Goal: Complete application form: Complete application form

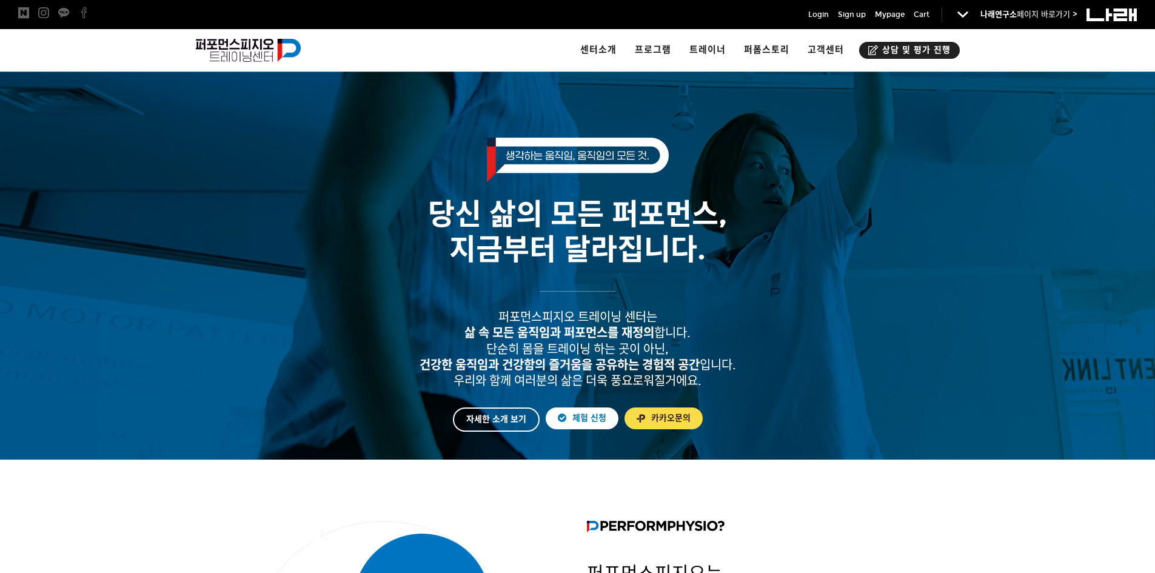
click at [883, 45] on span "상담 및 평가 진행" at bounding box center [914, 50] width 72 height 12
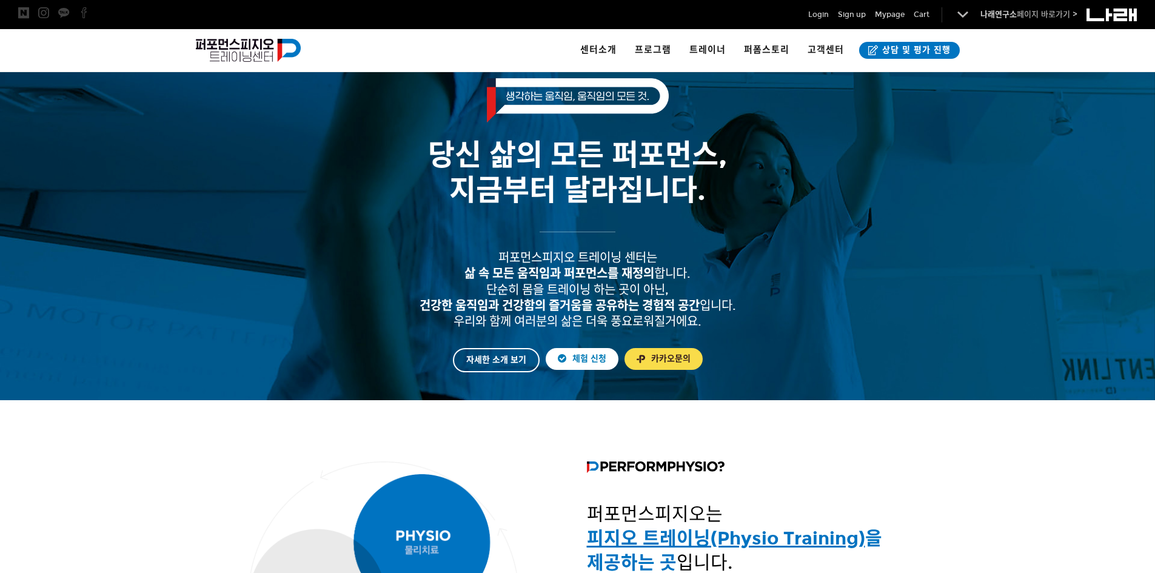
scroll to position [61, 0]
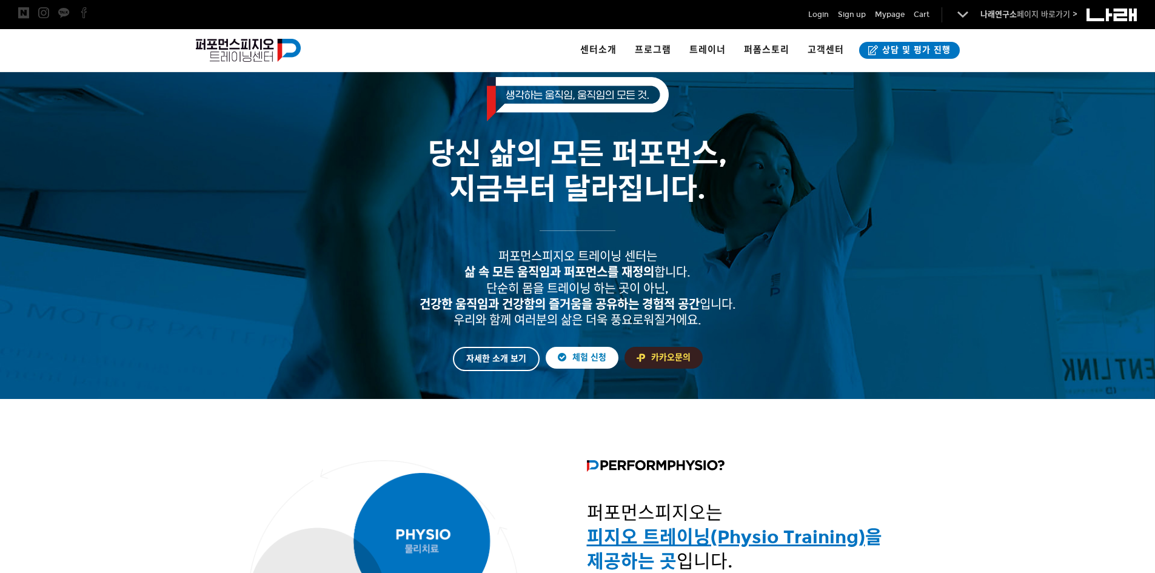
click at [657, 354] on link "카카오문의" at bounding box center [663, 358] width 78 height 22
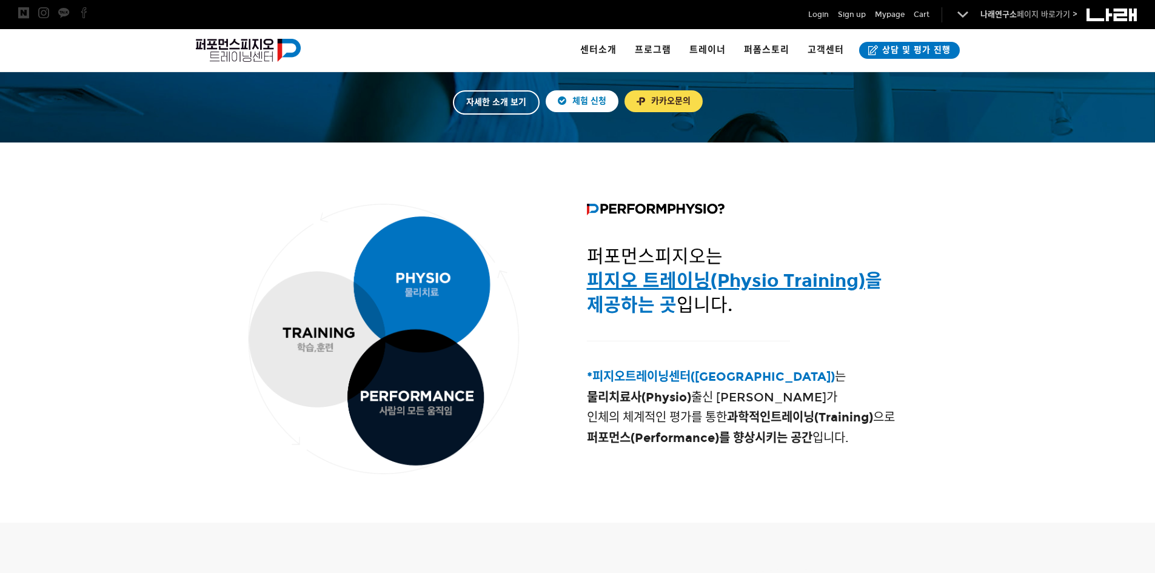
scroll to position [182, 0]
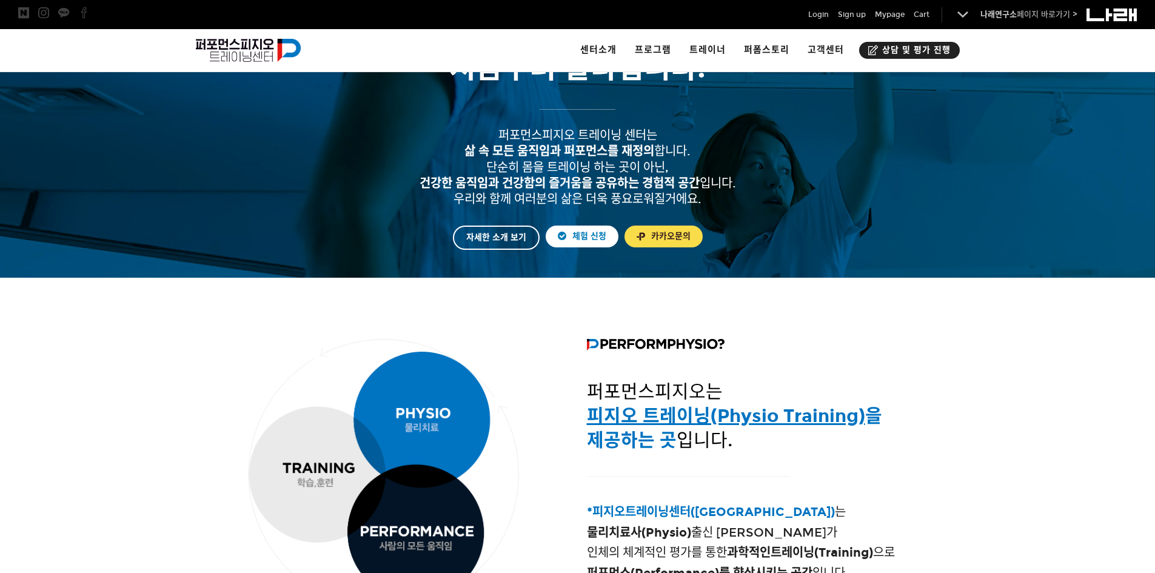
click at [889, 44] on link "상담 및 평가 진행" at bounding box center [909, 50] width 101 height 17
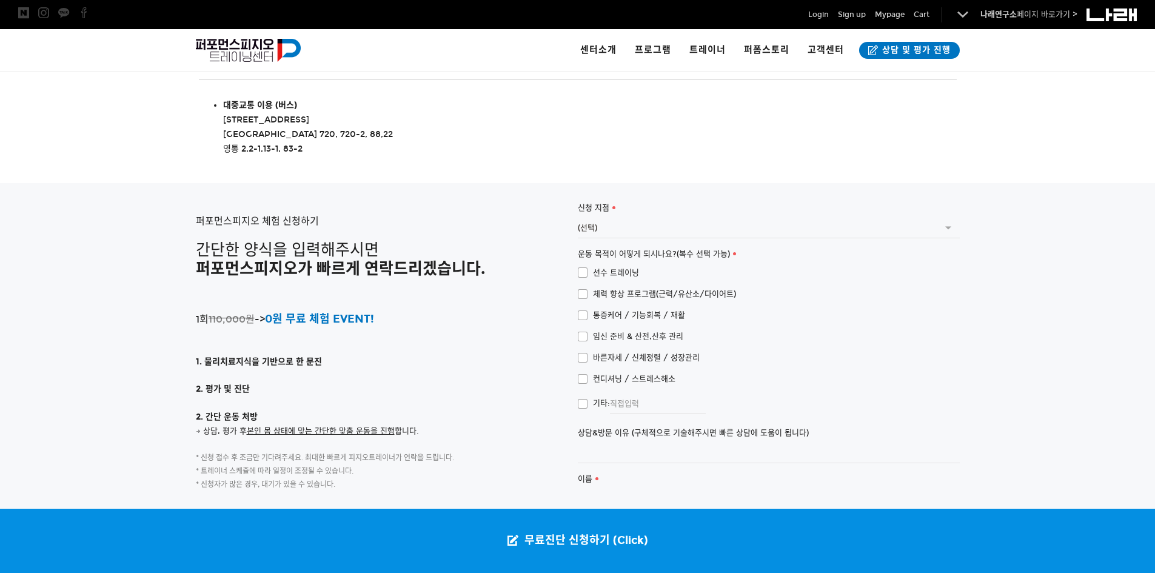
scroll to position [2607, 0]
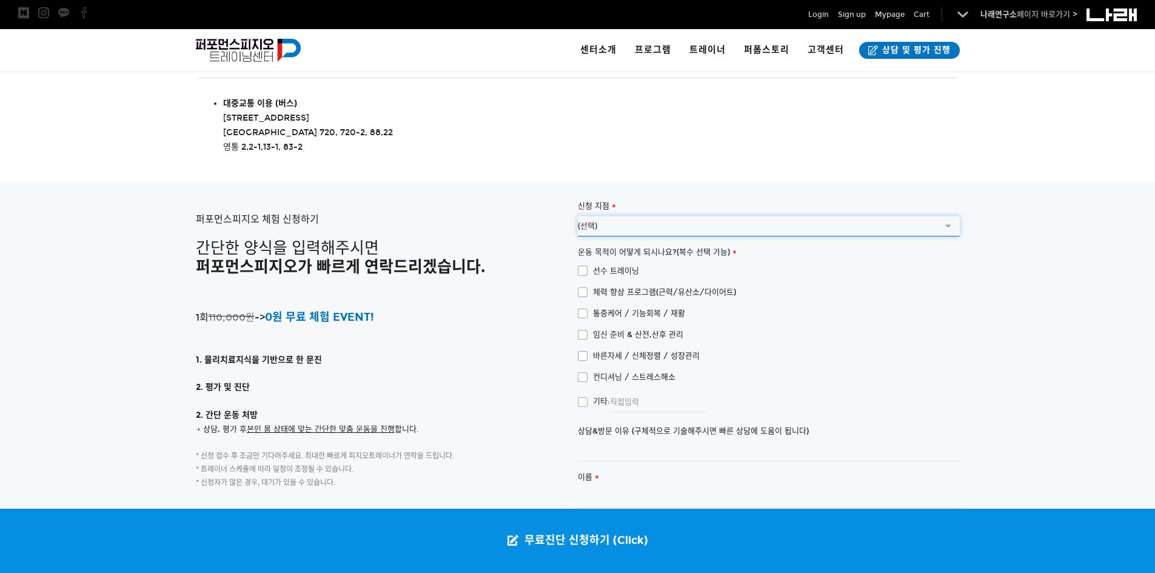
click at [613, 216] on select "(선택) 서울 송파 문정점 수원점(아이스하우스점)" at bounding box center [769, 226] width 382 height 21
click at [612, 216] on select "(선택) 서울 송파 문정점 수원점(아이스하우스점)" at bounding box center [769, 226] width 382 height 21
select select "서울 송파 문정점"
click at [578, 216] on select "(선택) 서울 송파 문정점 수원점(아이스하우스점)" at bounding box center [769, 226] width 382 height 21
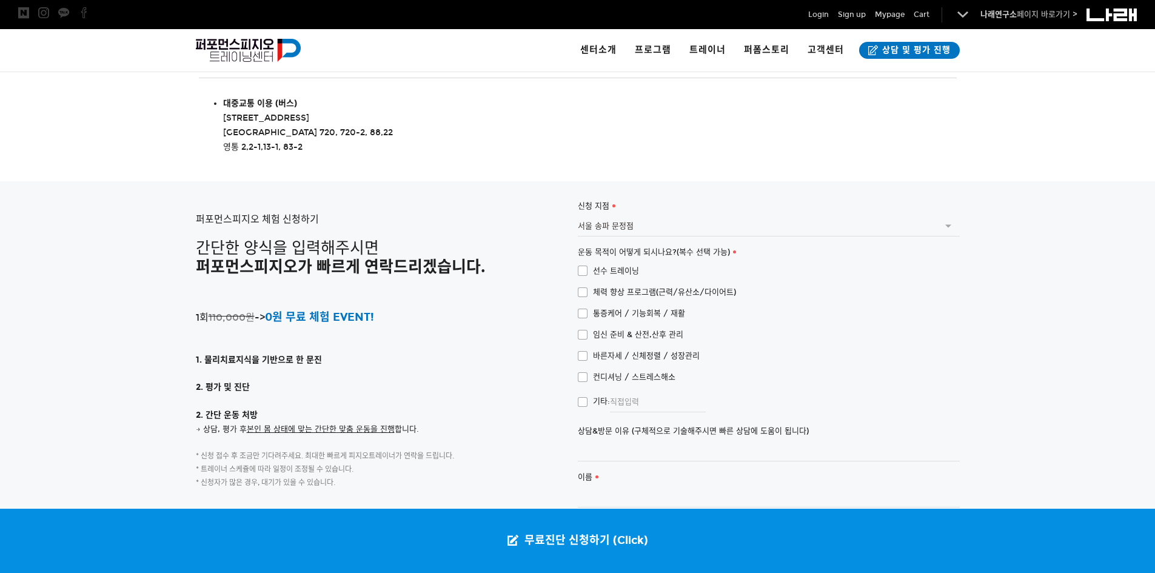
click at [588, 264] on span "선수 트레이닝" at bounding box center [608, 270] width 61 height 13
click at [573, 265] on input "선수 트레이닝" at bounding box center [570, 269] width 8 height 8
checkbox input "true"
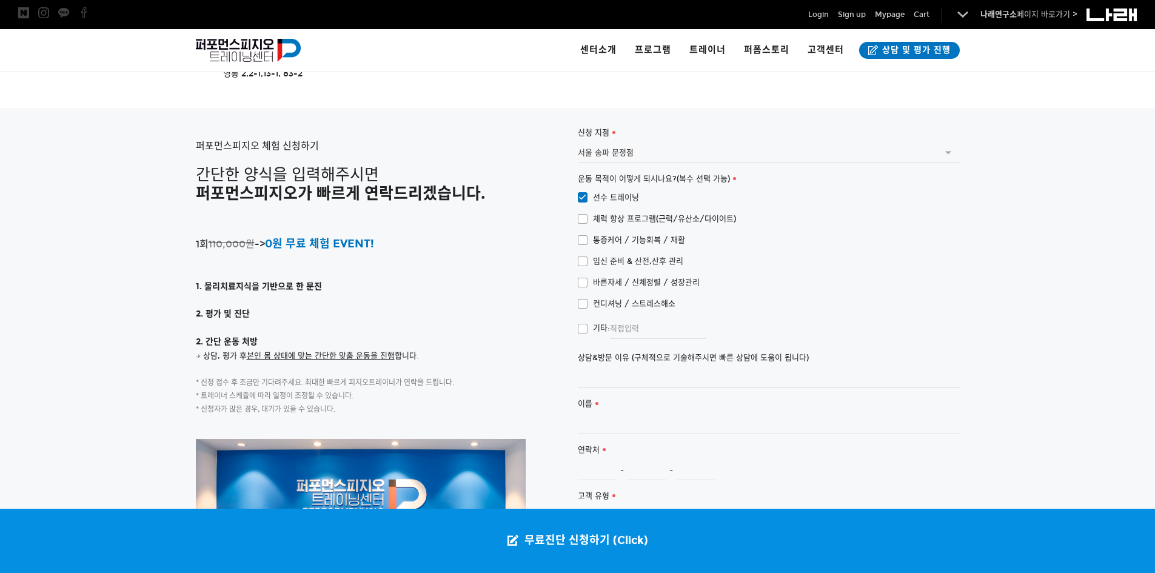
scroll to position [2728, 0]
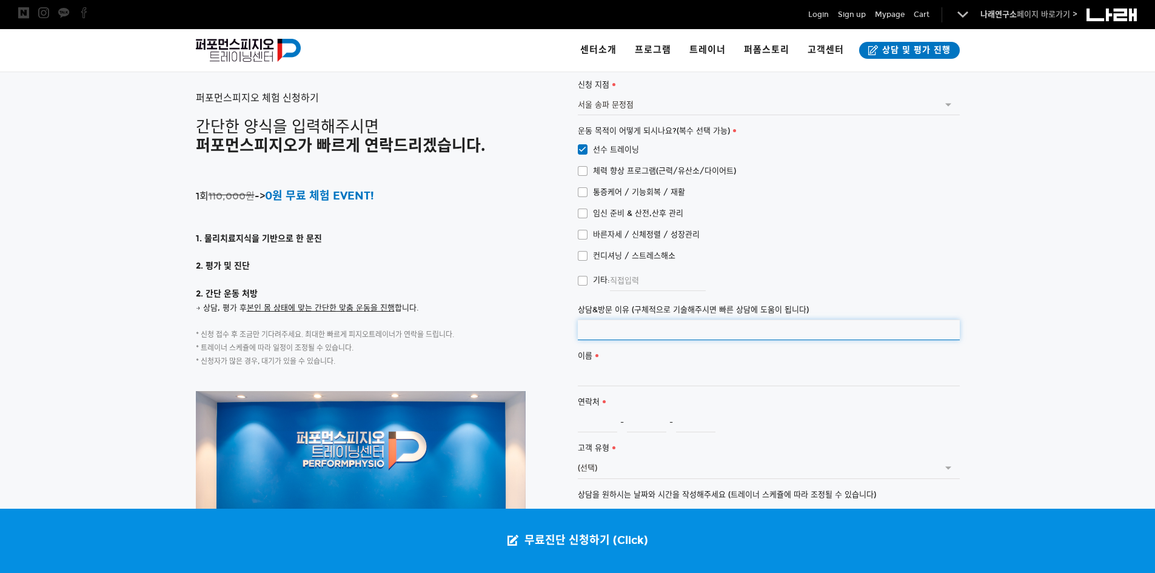
click at [608, 319] on input "상담&방문 이유 (구체적으로 기술해주시면 빠른 상담에 도움이 됩니다)" at bounding box center [769, 329] width 382 height 21
click at [626, 366] on input "이름" at bounding box center [769, 376] width 382 height 21
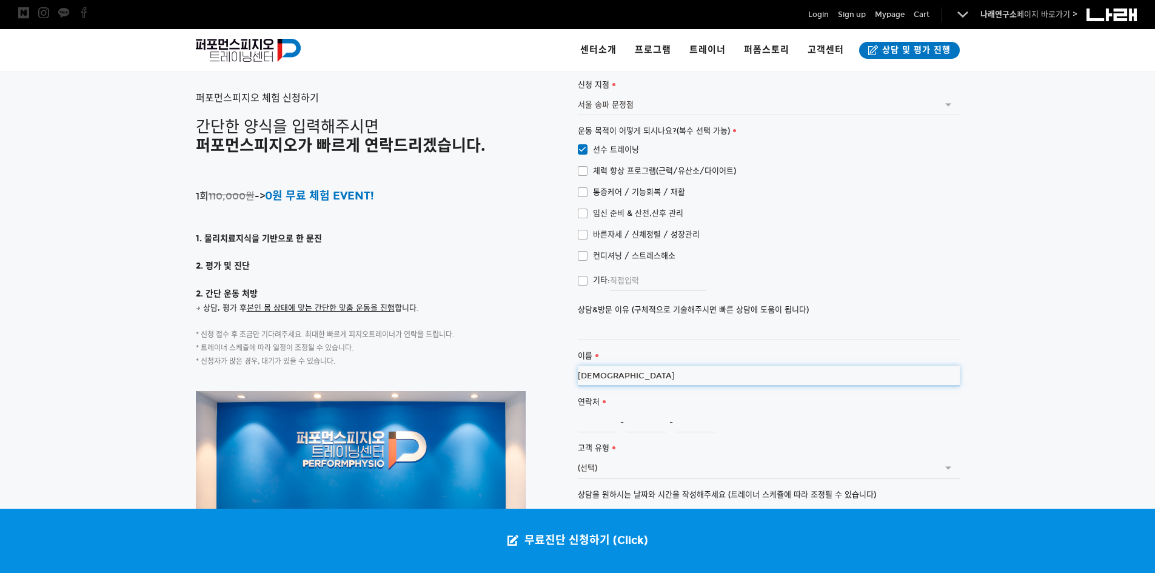
type input "신성주"
click at [586, 412] on input "연락처" at bounding box center [597, 422] width 39 height 21
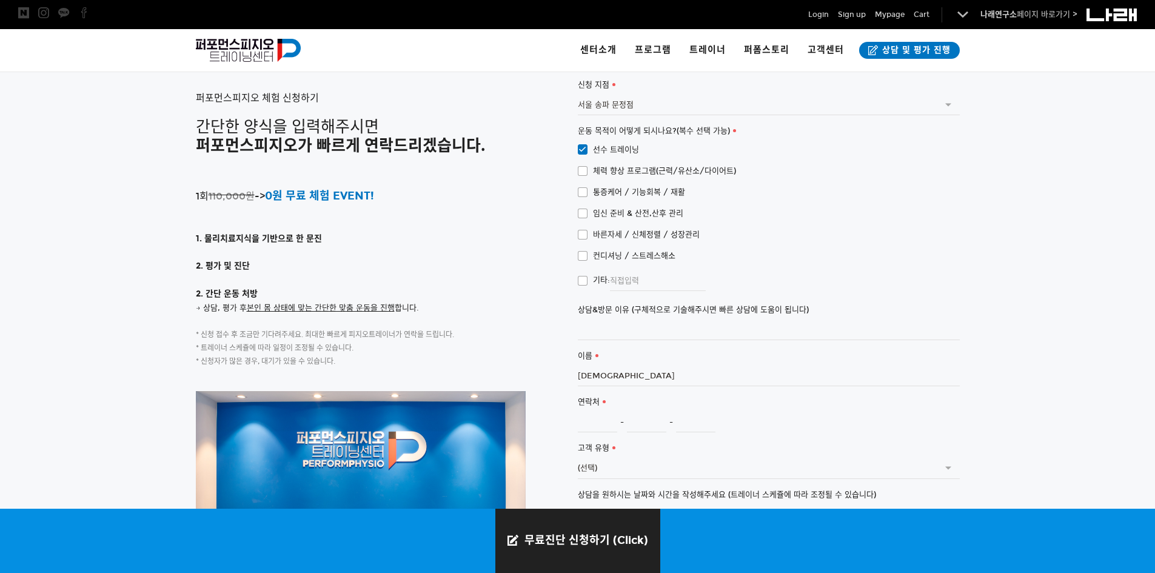
click at [561, 530] on link "무료진단 신청하기 (Click)" at bounding box center [577, 541] width 165 height 64
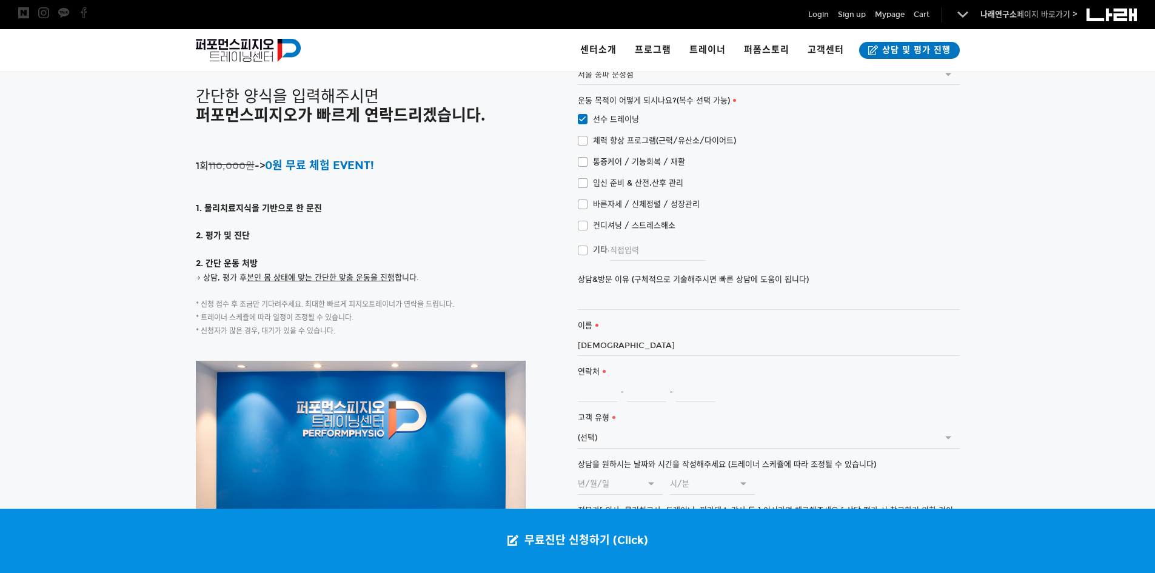
scroll to position [2775, 0]
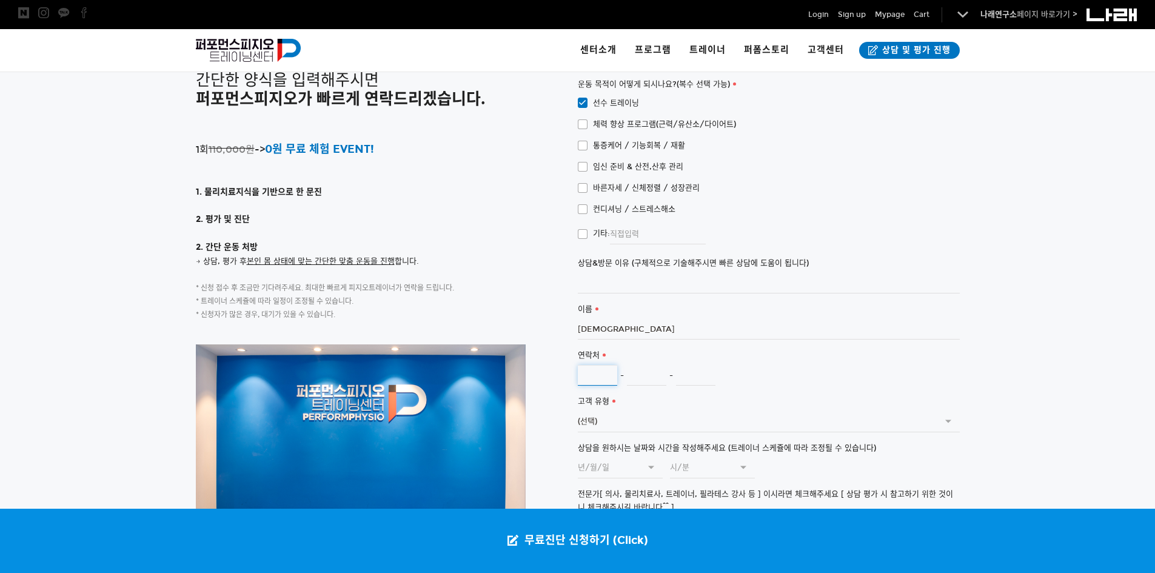
click at [580, 365] on input "연락처" at bounding box center [597, 375] width 39 height 21
type input "010"
click at [627, 365] on input "연락처" at bounding box center [646, 375] width 39 height 21
type input "2597"
click at [698, 365] on input "연락처" at bounding box center [695, 375] width 39 height 21
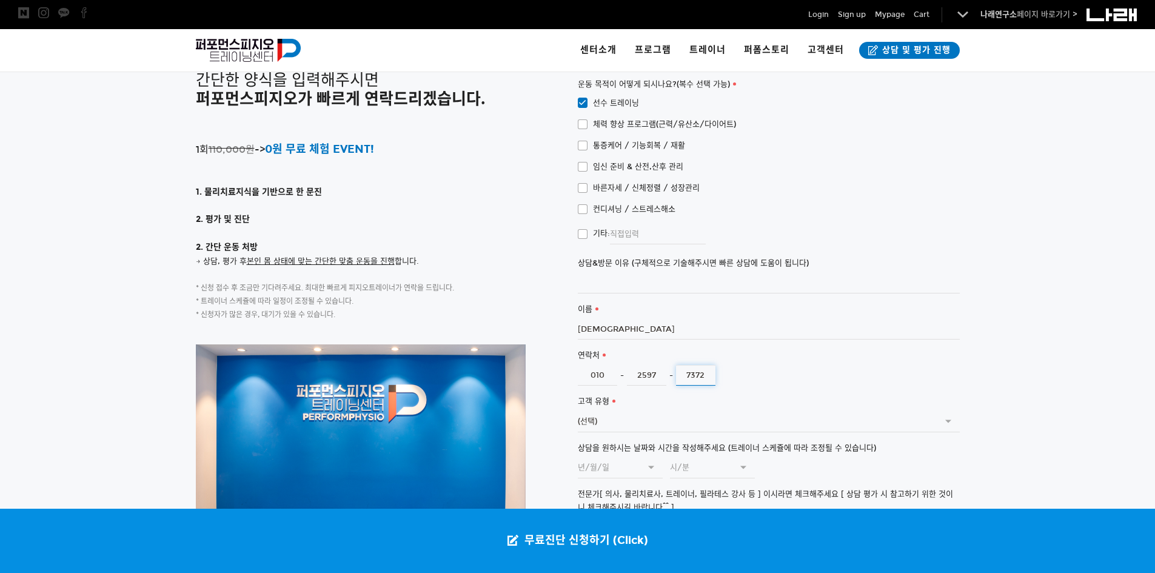
type input "7372"
click at [635, 273] on input "상담&방문 이유 (구체적으로 기술해주시면 빠른 상담에 도움이 됩니다)" at bounding box center [769, 283] width 382 height 21
click at [544, 227] on p at bounding box center [387, 233] width 382 height 13
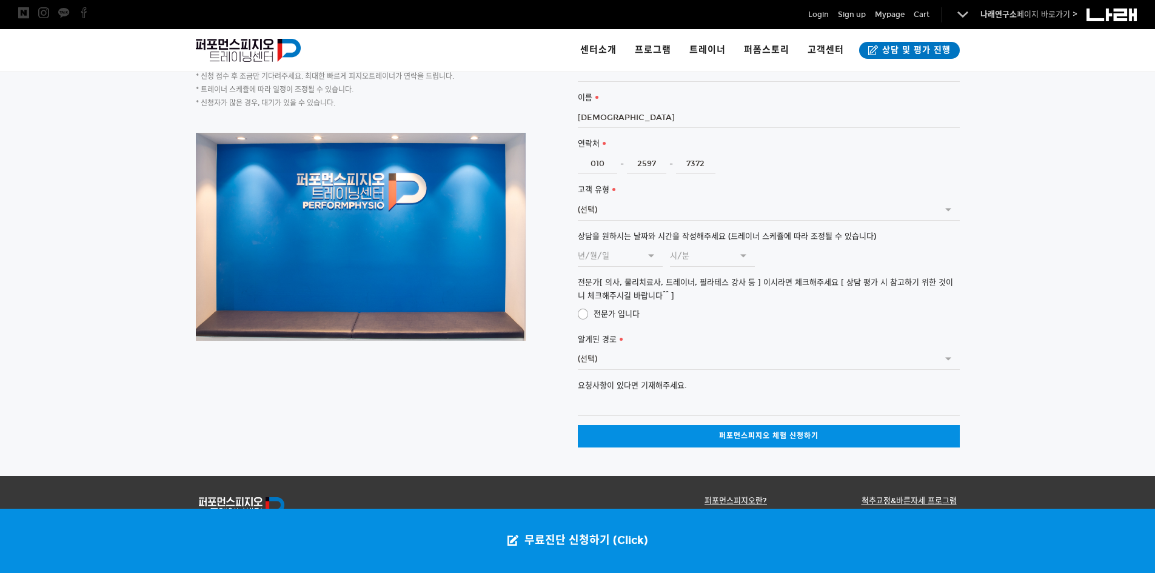
scroll to position [2896, 0]
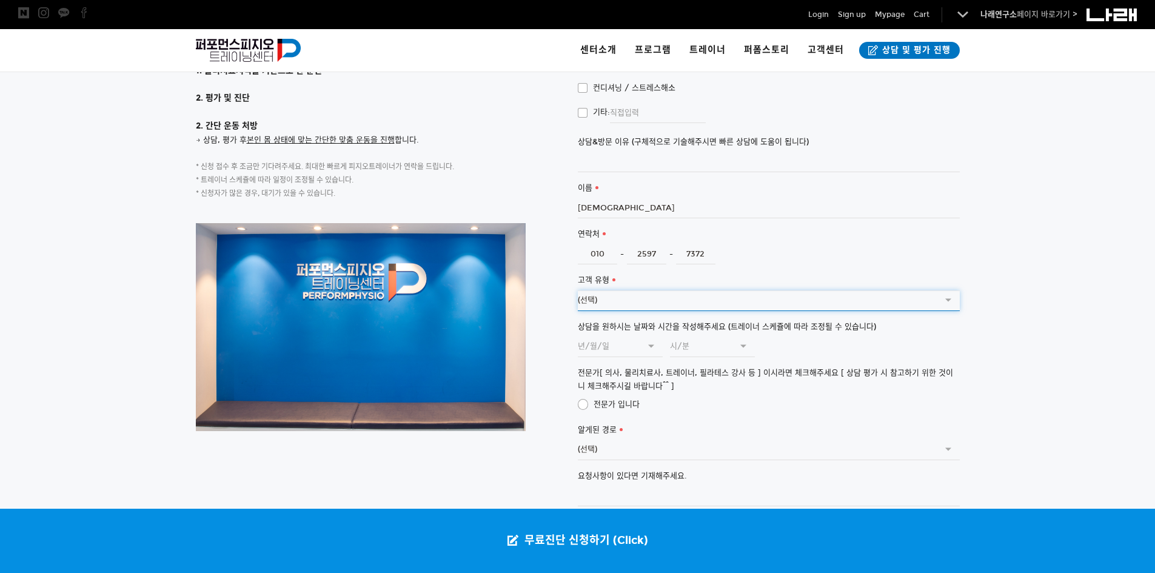
click at [626, 290] on select "(선택) 개인 기업 가족 기타" at bounding box center [769, 300] width 382 height 21
select select "개인"
click at [578, 290] on select "(선택) 개인 기업 가족 기타" at bounding box center [769, 300] width 382 height 21
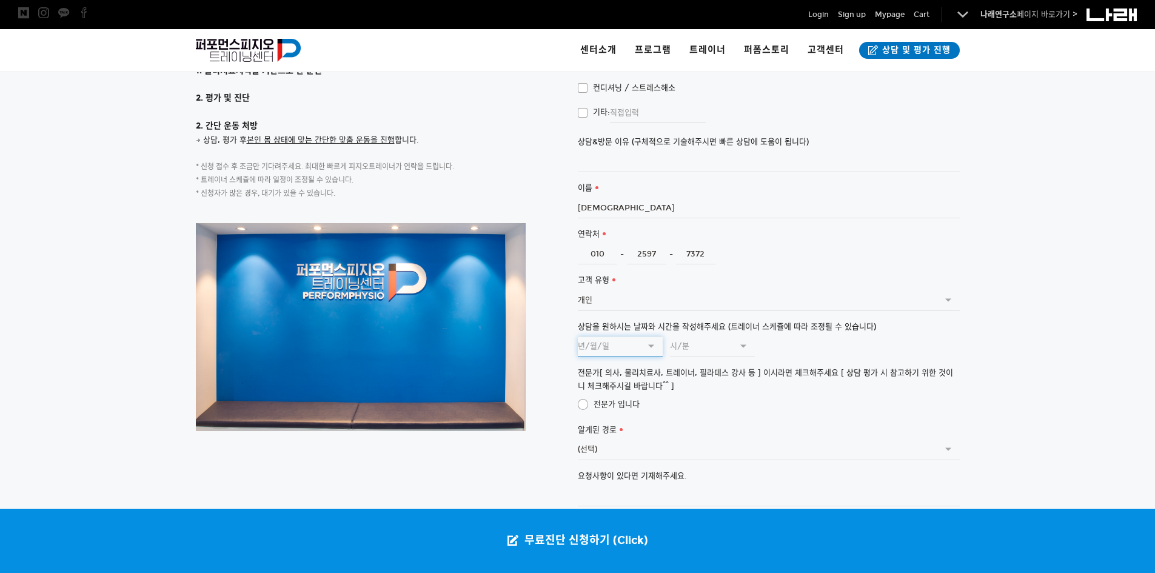
type input "2025.8.18"
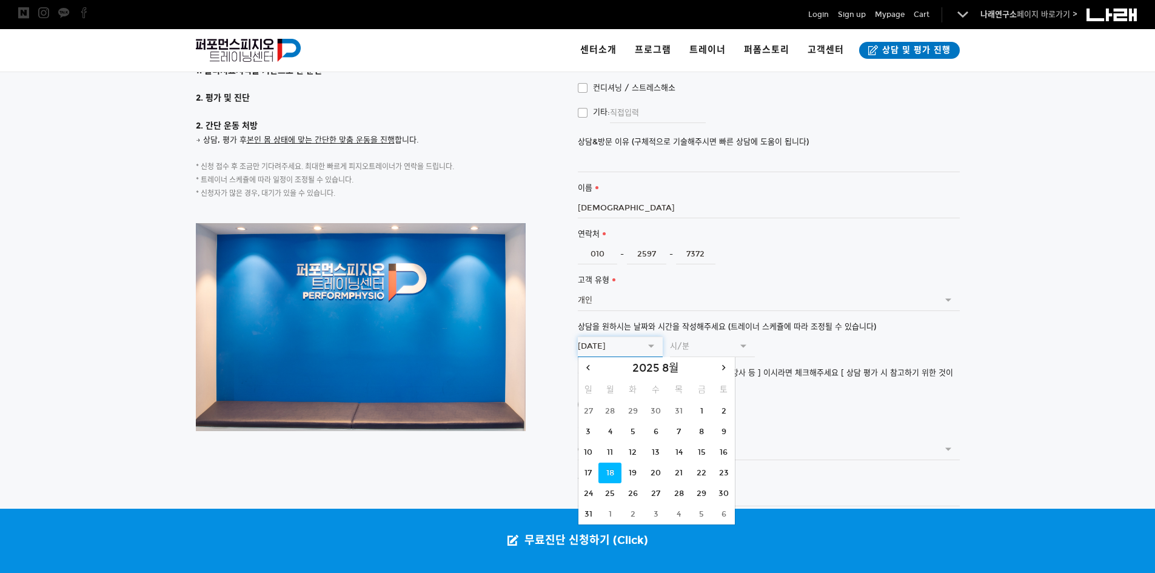
click at [650, 336] on input "2025.8.18" at bounding box center [620, 346] width 85 height 21
click at [541, 278] on p at bounding box center [387, 327] width 382 height 208
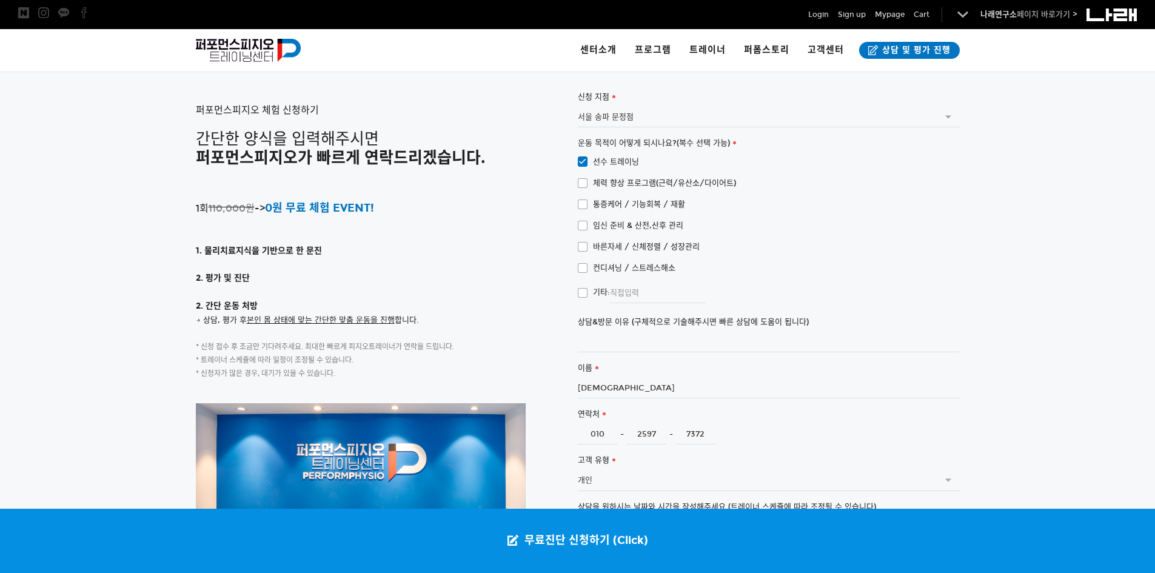
scroll to position [2714, 0]
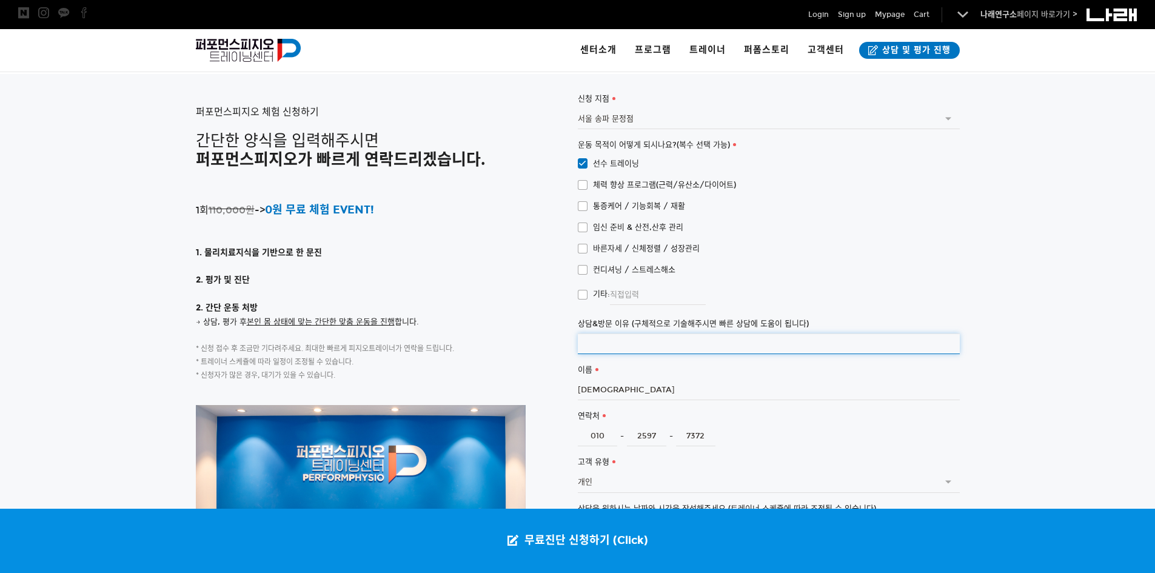
click at [639, 333] on input "상담&방문 이유 (구체적으로 기술해주시면 빠른 상담에 도움이 됩니다)" at bounding box center [769, 343] width 382 height 21
type input "1"
type input "ㅇ"
type input "레슬링선수이고 1년전 오른쪽 다리,약9주 전 왼쪽 다리 전방십자인대 수술 후 재활운동이 필요하다고 느낌"
click at [550, 273] on p "2. 평가 및 진단" at bounding box center [387, 280] width 382 height 15
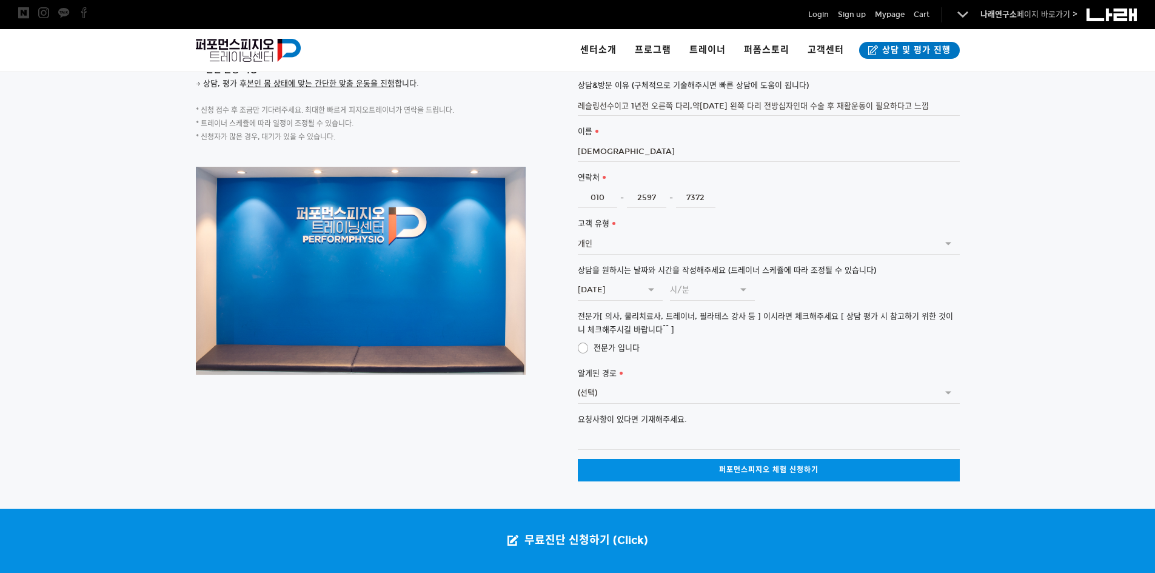
scroll to position [2956, 0]
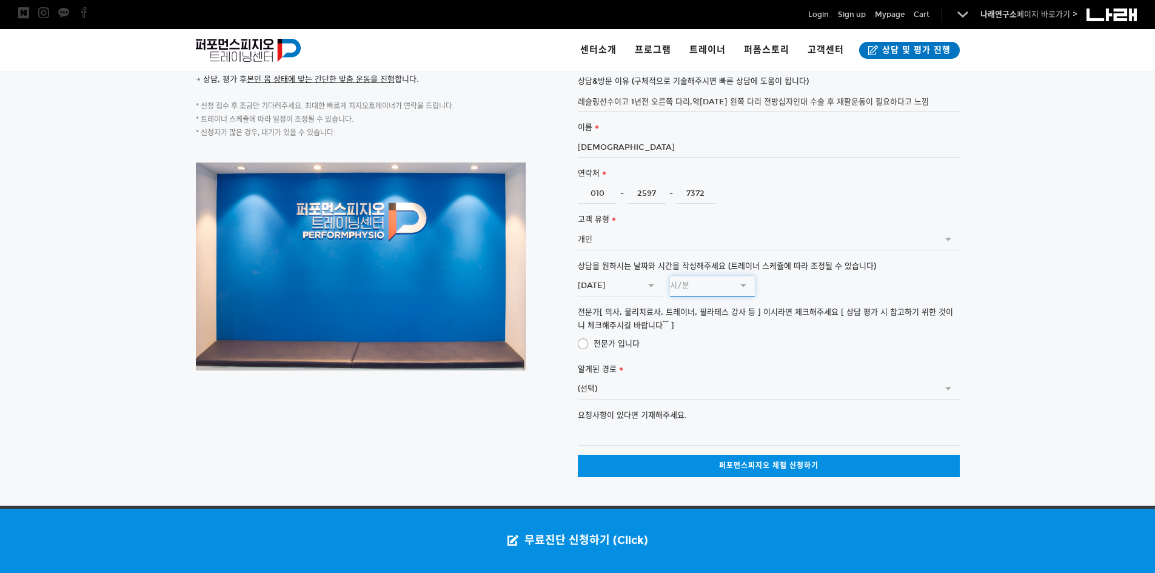
click at [738, 276] on input "text" at bounding box center [712, 286] width 85 height 21
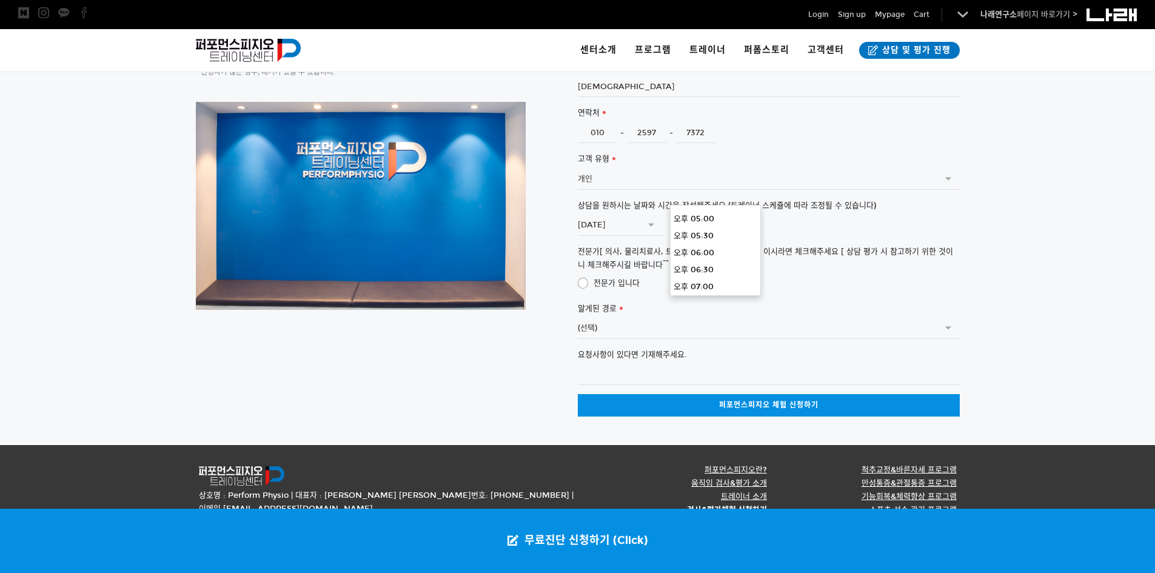
scroll to position [551, 0]
type input "오후 04:30"
click at [720, 230] on li "오후 04:30" at bounding box center [715, 224] width 90 height 17
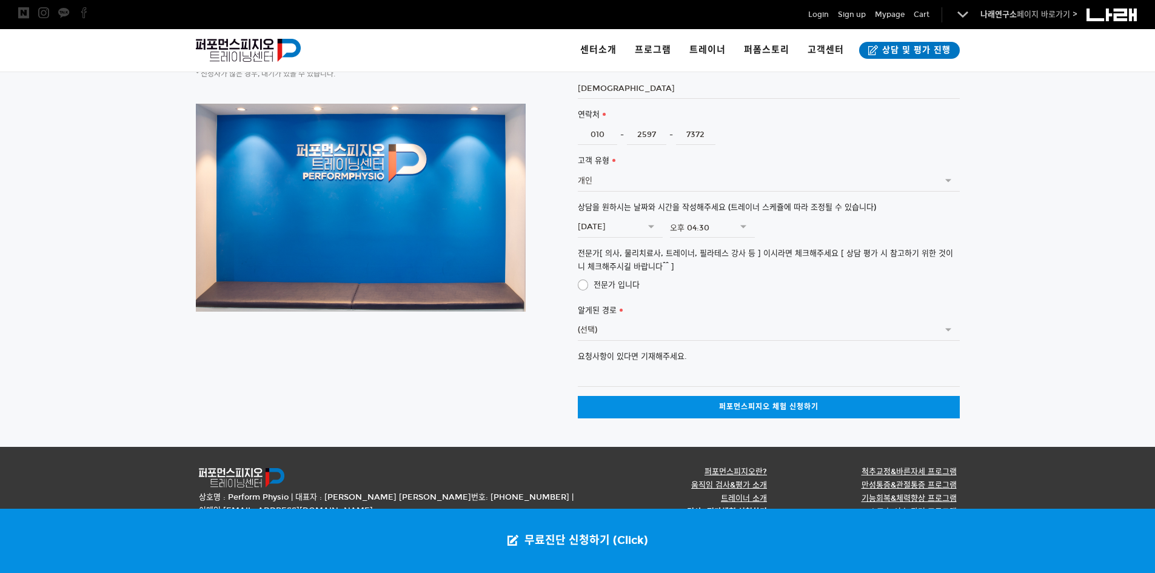
scroll to position [3017, 0]
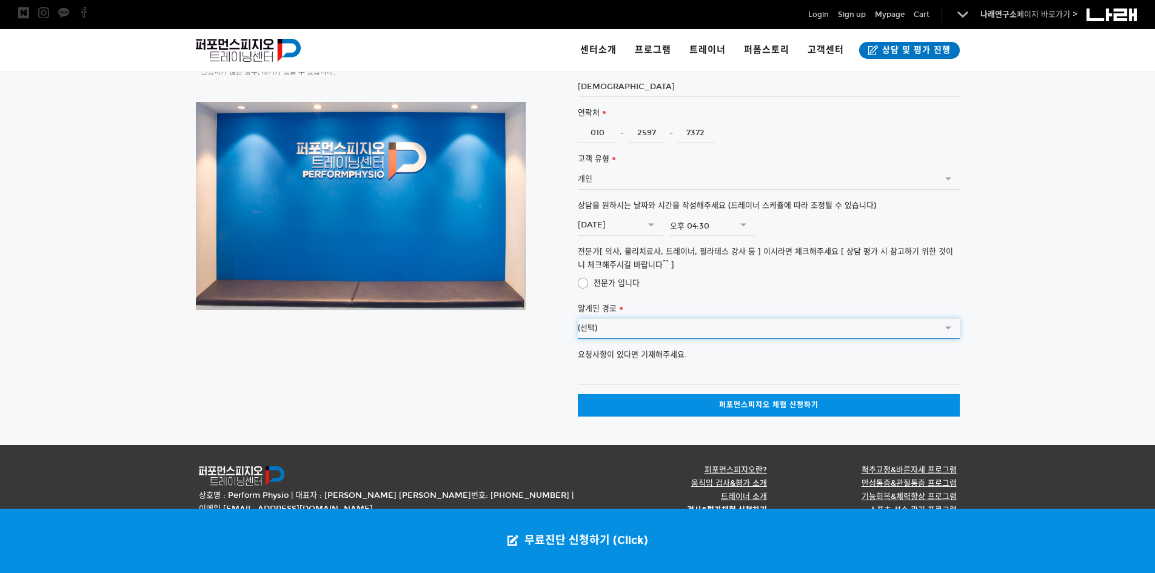
click at [684, 318] on select "(선택) SNS광고 (페이스북,인스타그램) 커뮤니티 (네이버 카페 등) 검색 엔진 (네이버, 다음 등) 오프라인 광고물 (전단,디지털사이니지 …" at bounding box center [769, 328] width 382 height 21
click at [666, 318] on select "(선택) SNS광고 (페이스북,인스타그램) 커뮤니티 (네이버 카페 등) 검색 엔진 (네이버, 다음 등) 오프라인 광고물 (전단,디지털사이니지 …" at bounding box center [769, 328] width 382 height 21
select select "추천인 (병원 물리치료사 등) - 추천인을 적어주시면, 상담시 도움이 됩니다."
click at [578, 318] on select "(선택) SNS광고 (페이스북,인스타그램) 커뮤니티 (네이버 카페 등) 검색 엔진 (네이버, 다음 등) 오프라인 광고물 (전단,디지털사이니지 …" at bounding box center [769, 328] width 382 height 21
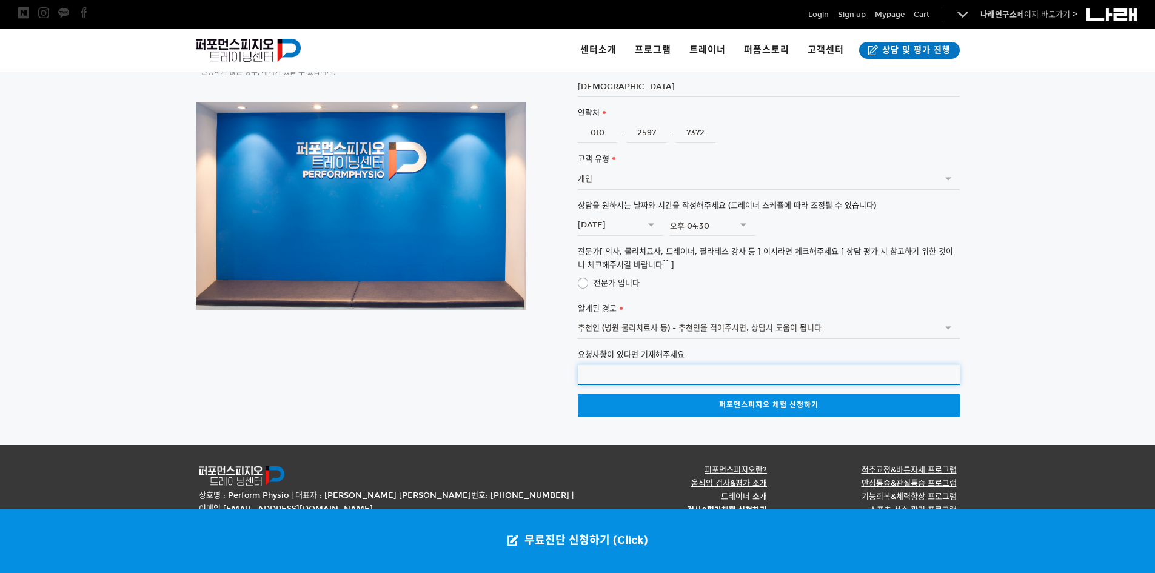
click at [643, 364] on input "요청사항이 있다면 기재해주세요." at bounding box center [769, 374] width 382 height 21
click at [603, 364] on input "추천인:물리치료사 이용식님" at bounding box center [769, 374] width 382 height 21
drag, startPoint x: 641, startPoint y: 344, endPoint x: 602, endPoint y: 345, distance: 39.4
click at [602, 364] on input "추천인: 물리치료사 이용식님" at bounding box center [769, 374] width 382 height 21
click at [623, 364] on input "추천인:이용식님" at bounding box center [769, 374] width 382 height 21
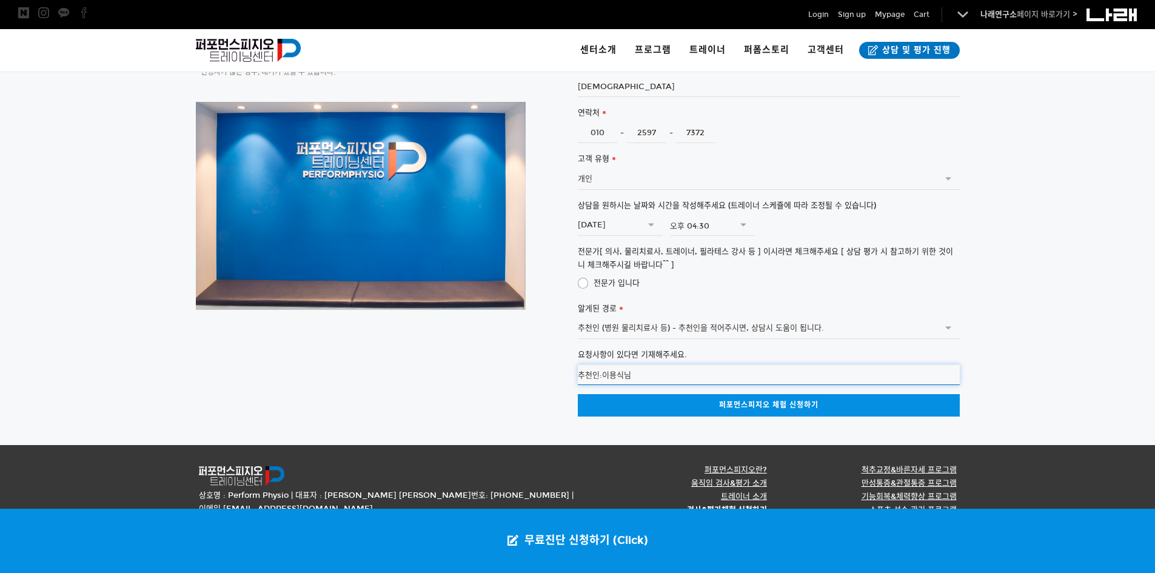
paste input "물리치료사"
click at [601, 364] on input "추천인:이용식 물리치료사 님" at bounding box center [769, 374] width 382 height 21
click at [664, 364] on input "추천인: 이용식 물리치료사 님" at bounding box center [769, 374] width 382 height 21
click at [669, 364] on input "추천인: 이용식 물리치료사 님" at bounding box center [769, 374] width 382 height 21
click at [719, 364] on input "추천인: 이용식 물리치료사님" at bounding box center [769, 374] width 382 height 21
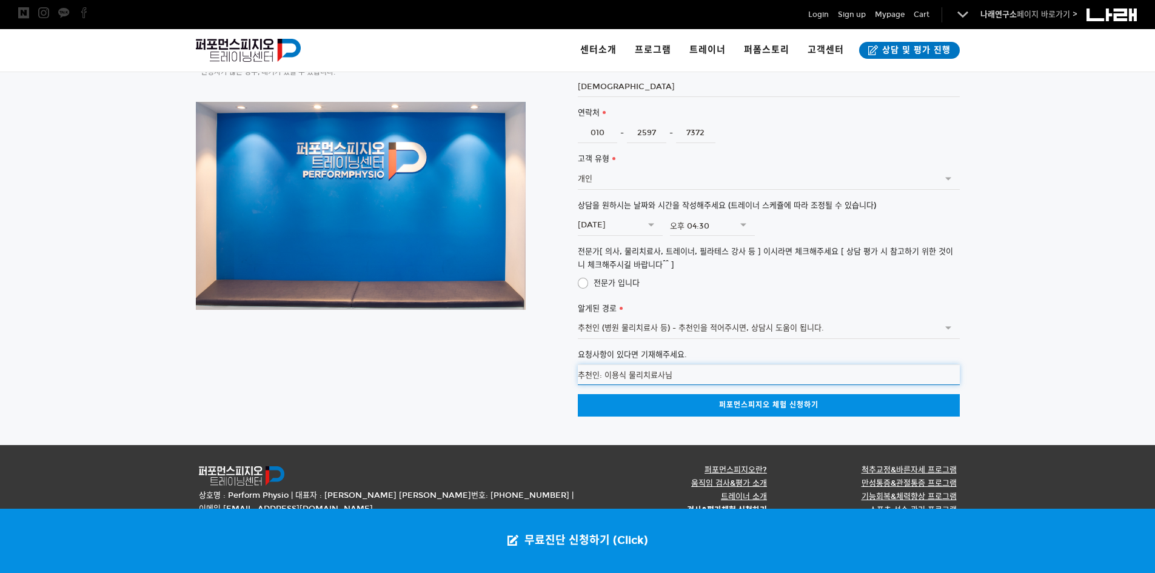
type input "추천인: 이용식 물리치료사님"
click at [525, 373] on div "퍼포먼스피지오 체험 신청하기 간단한 양식을 입력해주시면 퍼포먼스피지오가 빠르게 연락드리겠습니다. 1회 110,000원 -> 0원 무료 체험 E…" at bounding box center [578, 102] width 764 height 627
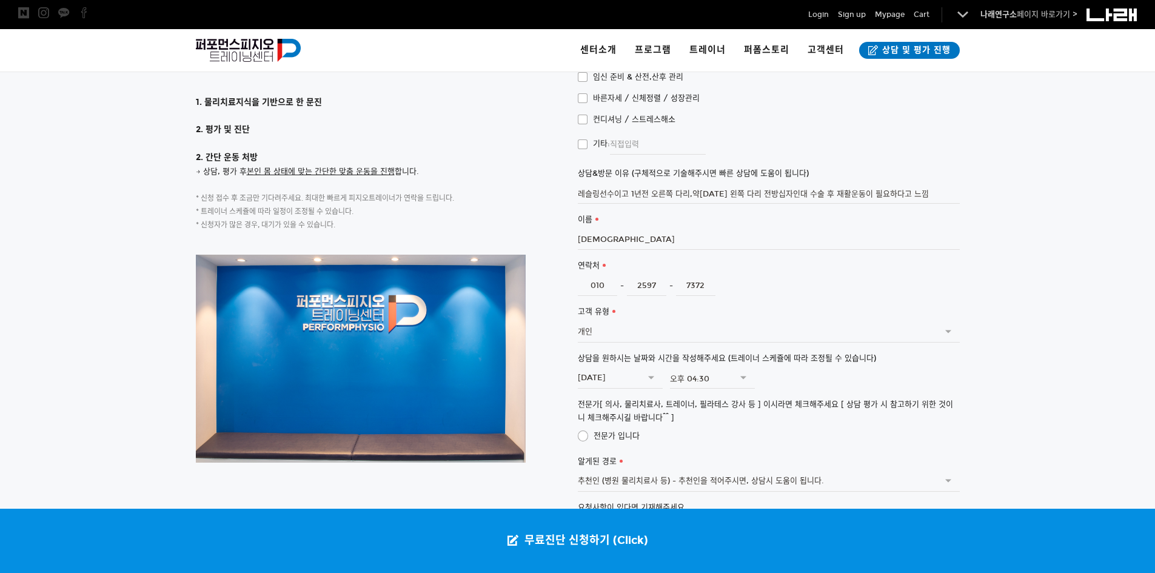
scroll to position [2956, 0]
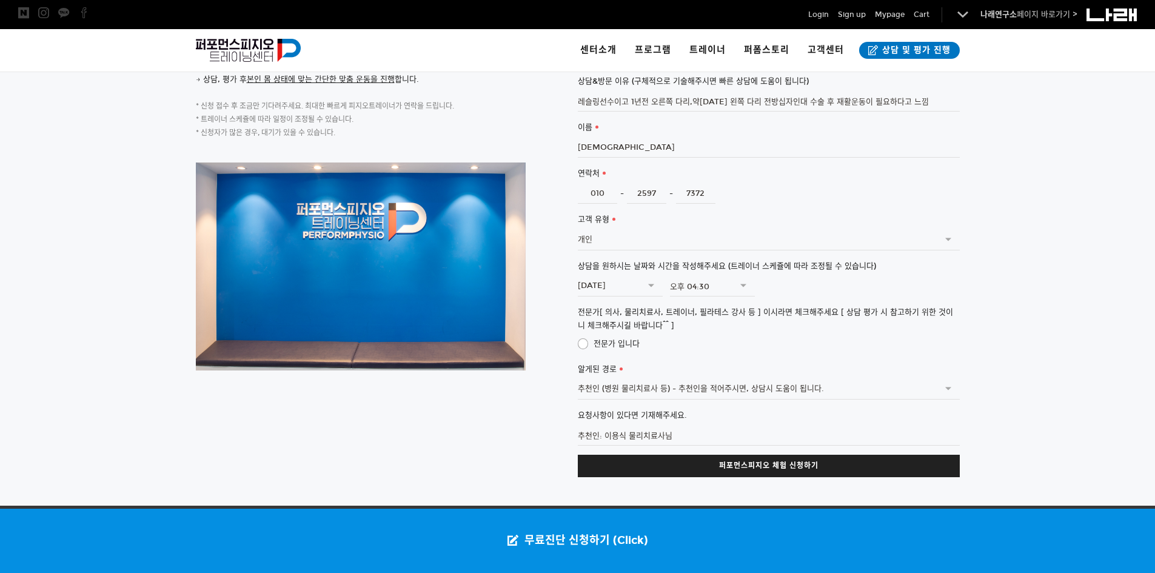
click at [763, 455] on link "퍼포먼스피지오 체험 신청하기" at bounding box center [769, 466] width 382 height 22
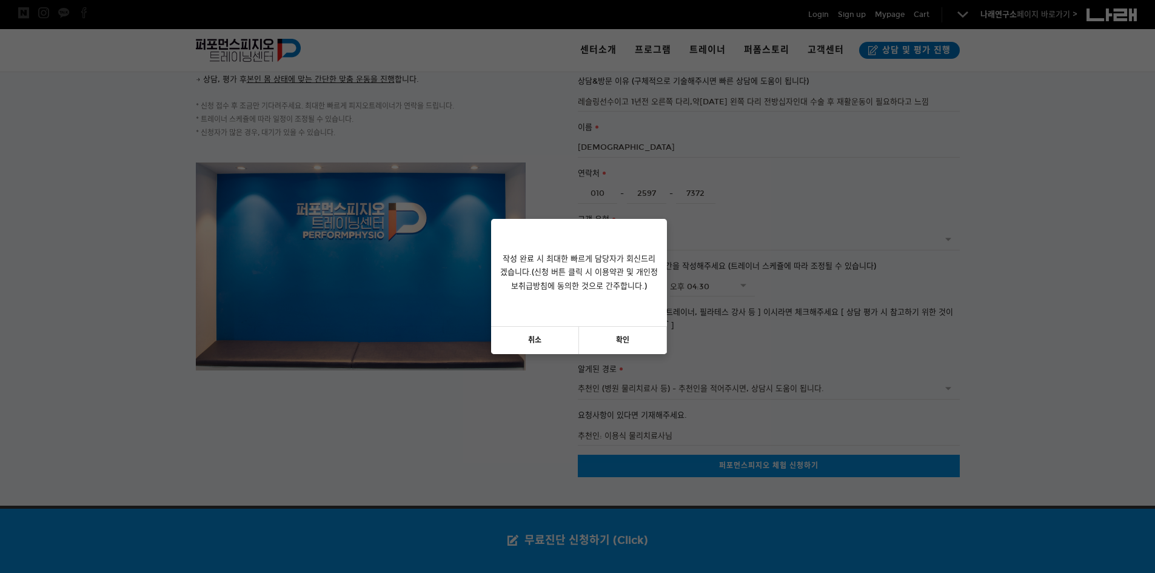
click at [644, 333] on link "확인" at bounding box center [623, 340] width 88 height 27
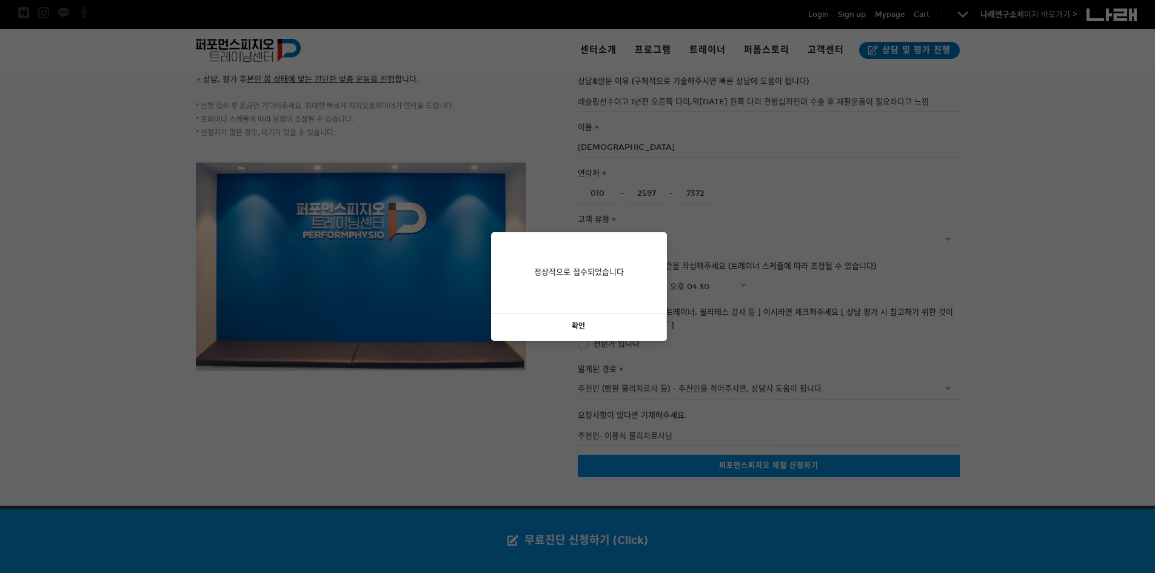
click at [626, 329] on link "확인" at bounding box center [579, 326] width 176 height 27
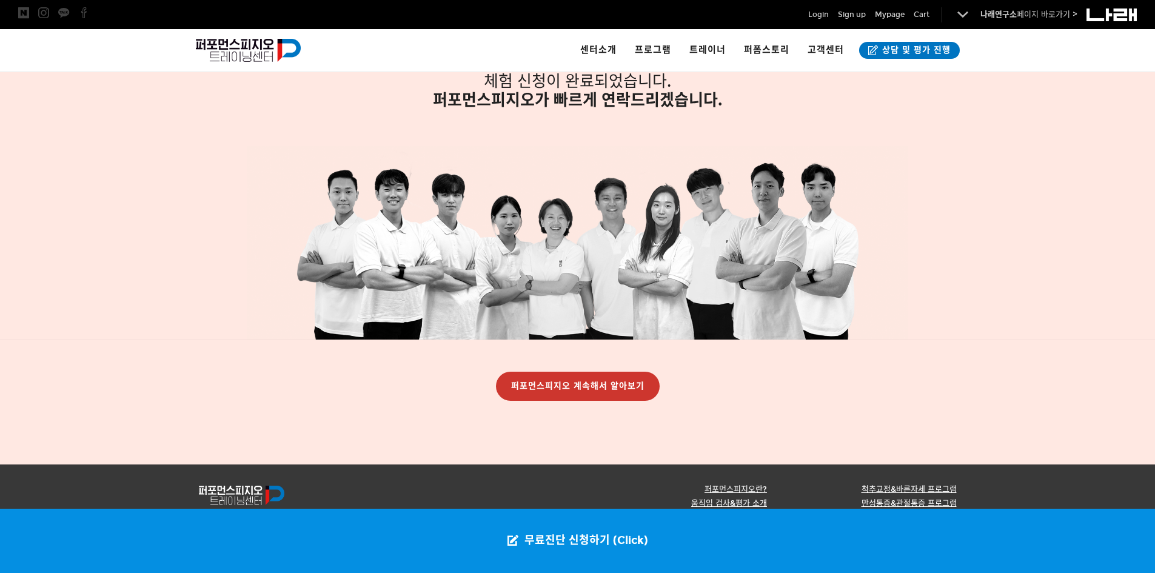
scroll to position [259, 0]
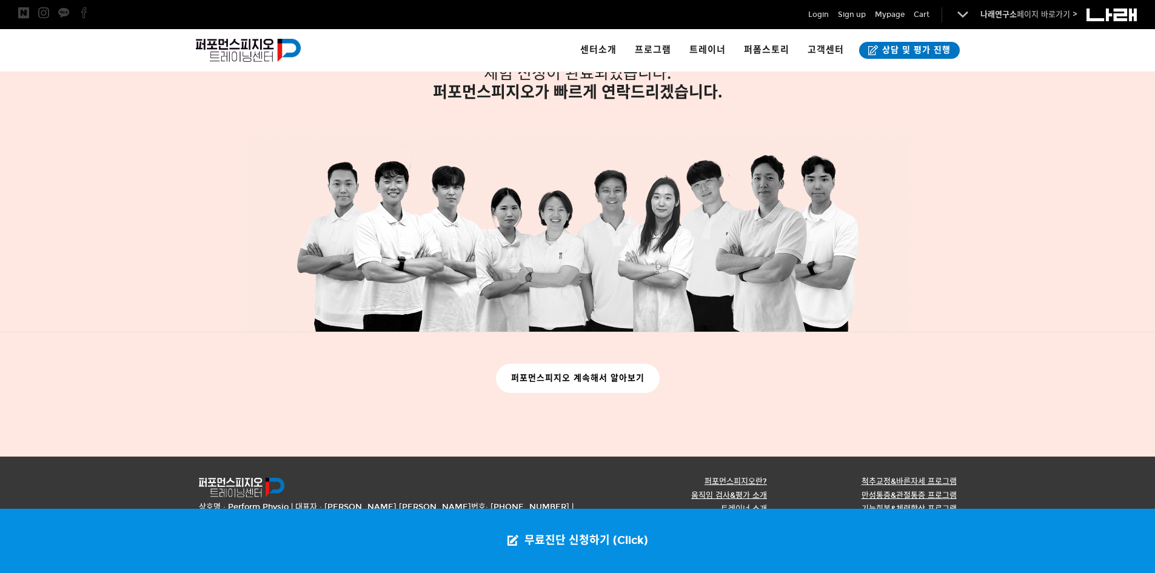
click at [558, 371] on link "퍼포먼스피지오 계속해서 알아보기" at bounding box center [578, 379] width 164 height 30
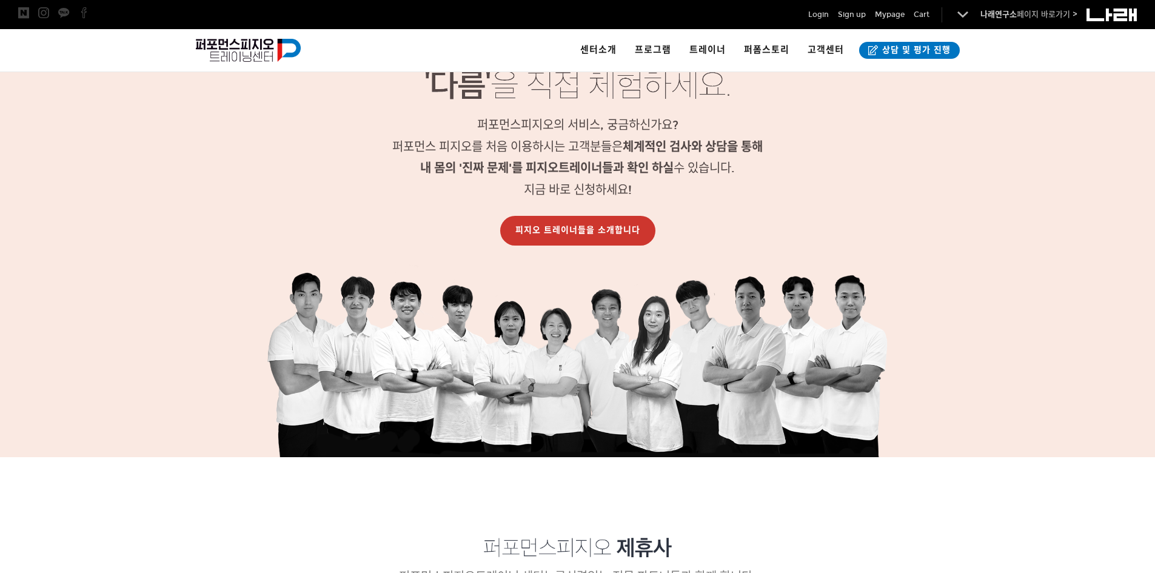
scroll to position [1273, 0]
